Goal: Navigation & Orientation: Understand site structure

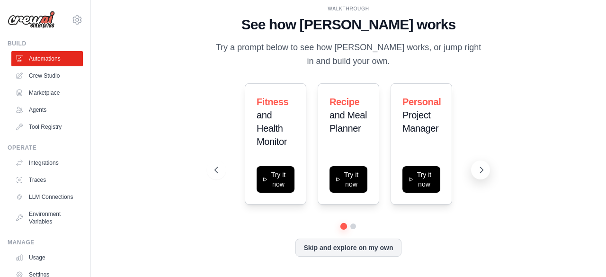
click at [478, 168] on icon at bounding box center [481, 169] width 9 height 9
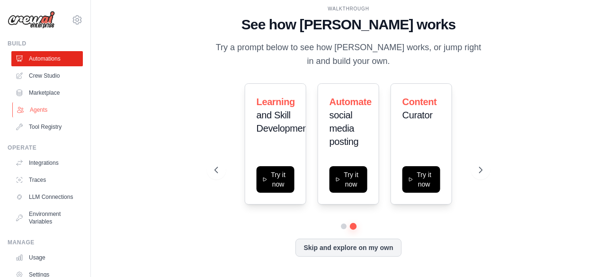
click at [34, 109] on link "Agents" at bounding box center [48, 109] width 72 height 15
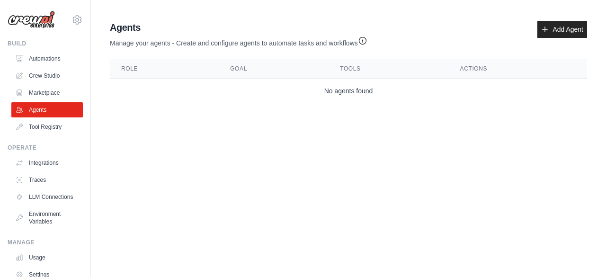
click at [136, 71] on th "Role" at bounding box center [164, 68] width 109 height 19
click at [41, 74] on link "Crew Studio" at bounding box center [48, 75] width 72 height 15
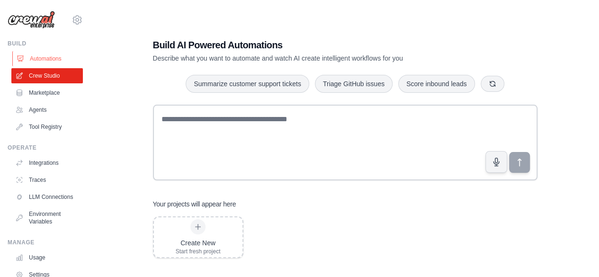
click at [39, 54] on link "Automations" at bounding box center [48, 58] width 72 height 15
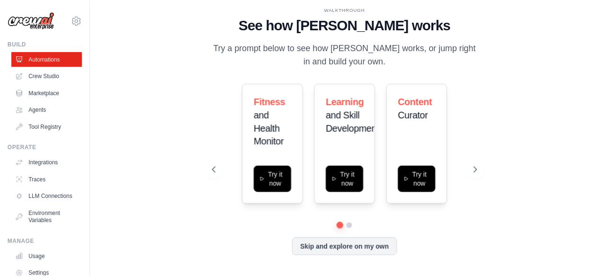
scroll to position [63, 0]
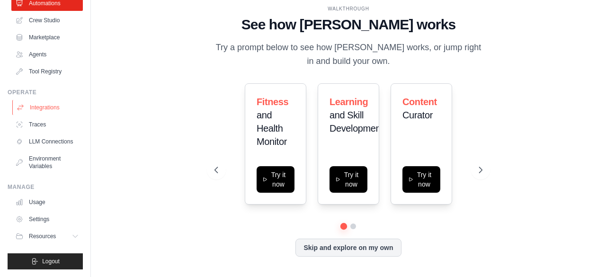
click at [43, 100] on link "Integrations" at bounding box center [48, 107] width 72 height 15
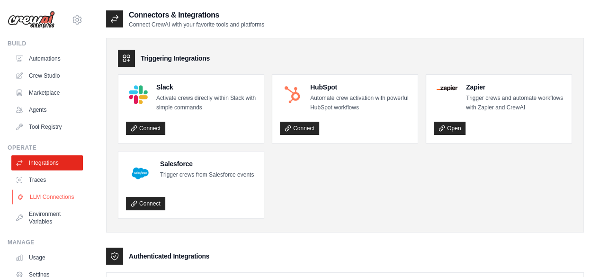
click at [44, 205] on link "LLM Connections" at bounding box center [48, 196] width 72 height 15
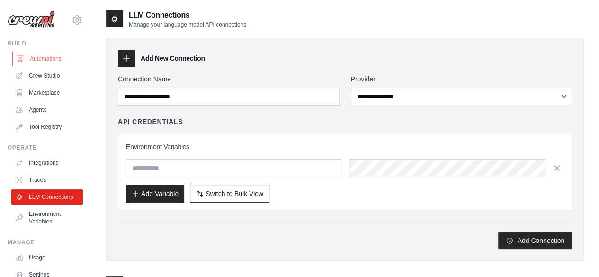
click at [35, 62] on link "Automations" at bounding box center [48, 58] width 72 height 15
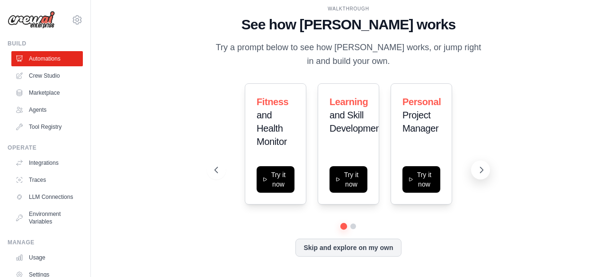
click at [485, 167] on icon at bounding box center [481, 169] width 9 height 9
click at [219, 172] on icon at bounding box center [215, 169] width 9 height 9
